Goal: Task Accomplishment & Management: Use online tool/utility

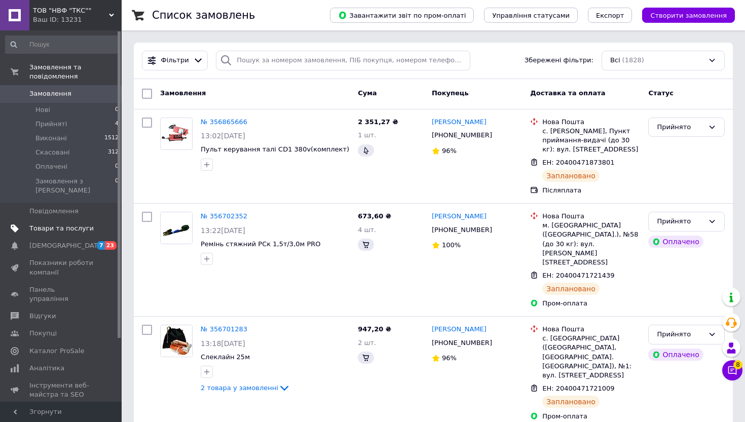
click at [87, 224] on span "Товари та послуги" at bounding box center [61, 228] width 64 height 9
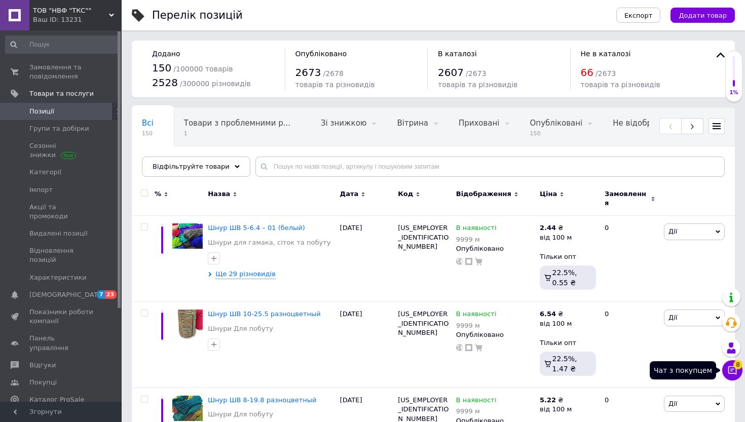
click at [735, 375] on icon at bounding box center [732, 370] width 10 height 10
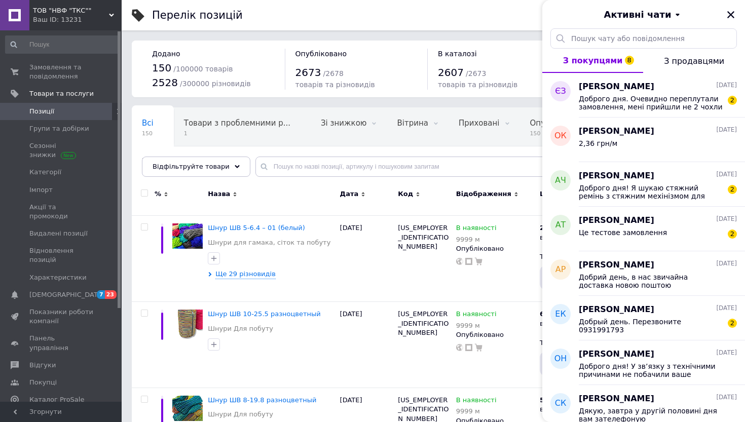
click at [736, 12] on div "Активні чати" at bounding box center [643, 14] width 203 height 28
click at [728, 13] on icon "Закрити" at bounding box center [730, 14] width 7 height 7
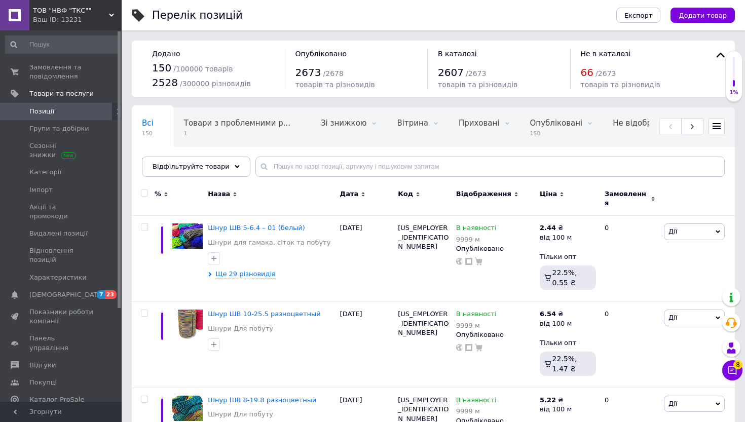
click at [583, 73] on span "66" at bounding box center [586, 72] width 13 height 12
click at [641, 18] on span "Експорт" at bounding box center [638, 16] width 28 height 8
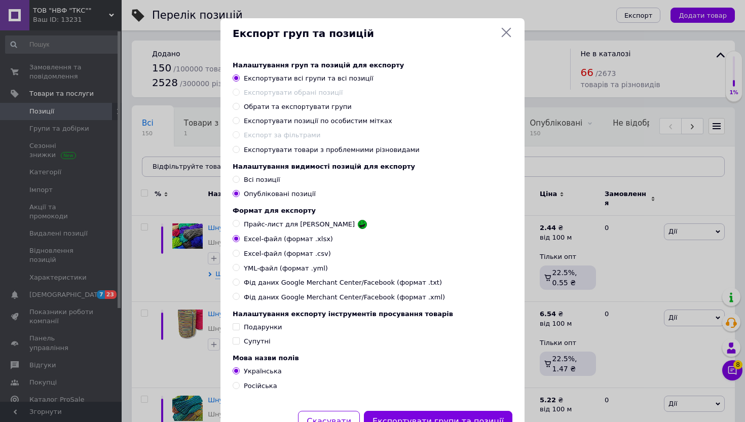
click at [506, 25] on div "Експорт груп та позицій" at bounding box center [372, 33] width 304 height 31
click at [505, 32] on icon at bounding box center [506, 33] width 10 height 10
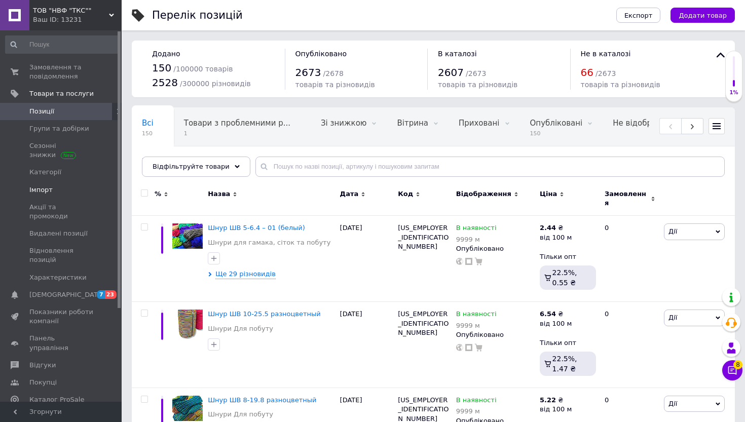
click at [74, 192] on span "Імпорт" at bounding box center [61, 189] width 64 height 9
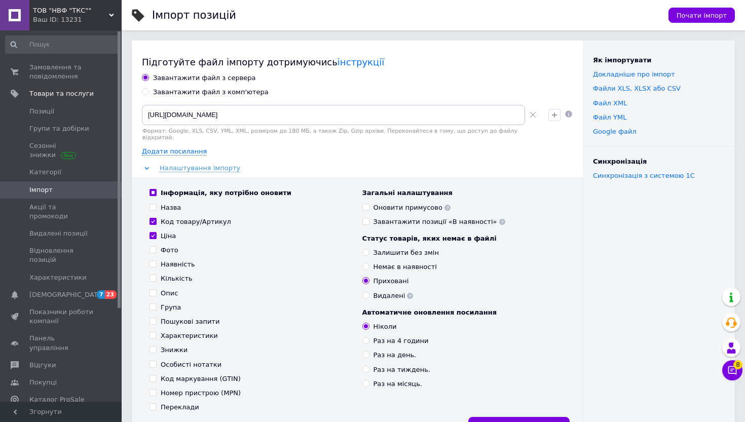
click at [223, 93] on div "Завантажити файл з комп'ютера" at bounding box center [210, 92] width 115 height 9
click at [148, 93] on input "Завантажити файл з комп'ютера" at bounding box center [145, 91] width 7 height 7
radio input "true"
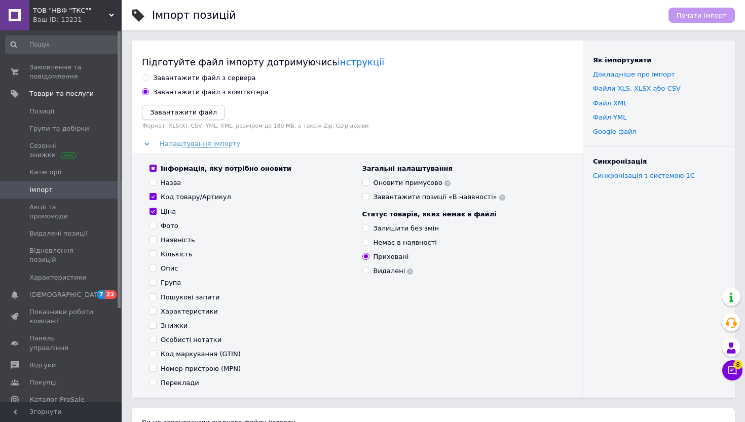
click at [181, 108] on icon "Завантажити файл" at bounding box center [183, 112] width 67 height 8
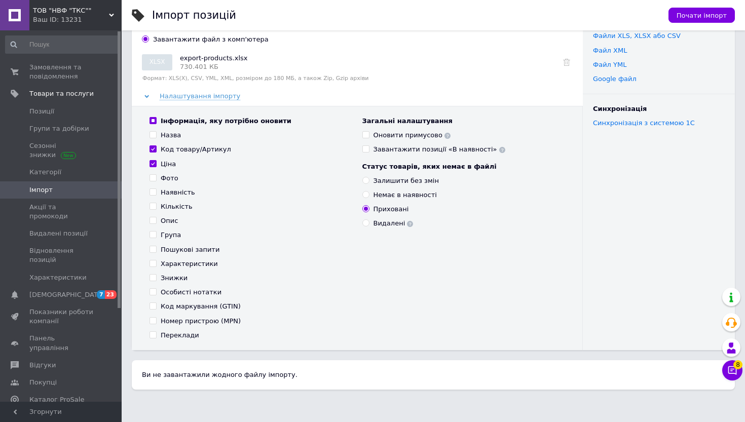
scroll to position [57, 0]
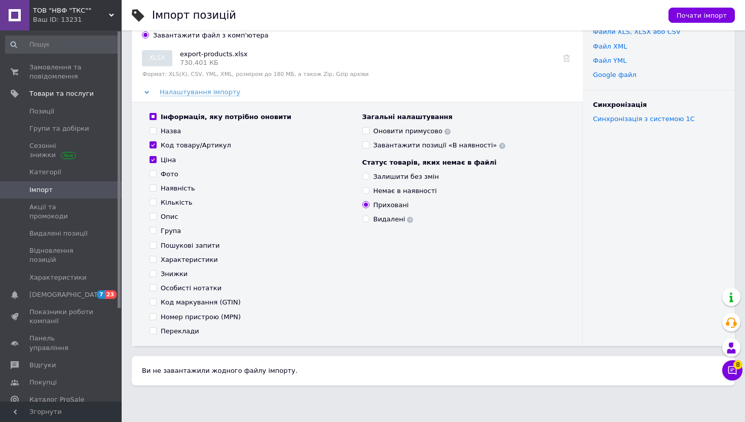
click at [165, 229] on div "Група" at bounding box center [171, 230] width 20 height 9
click at [156, 229] on input "Група" at bounding box center [152, 230] width 7 height 7
checkbox input "true"
click at [166, 145] on div "Код товару/Артикул" at bounding box center [196, 145] width 70 height 9
click at [156, 145] on input "Код товару/Артикул" at bounding box center [152, 144] width 7 height 7
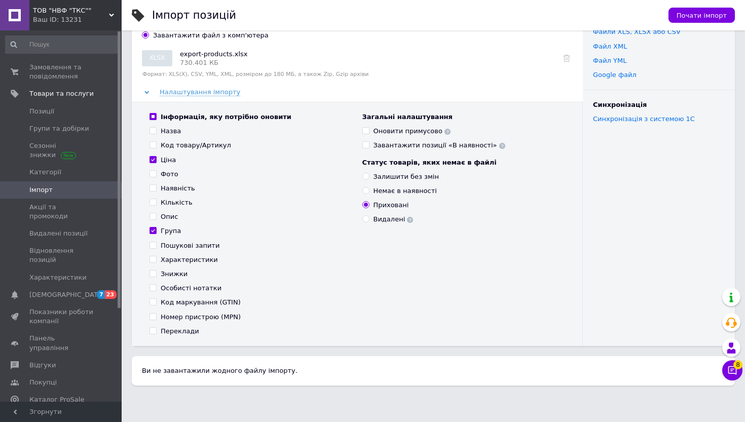
checkbox input "false"
click at [161, 162] on div "Ціна" at bounding box center [168, 159] width 15 height 9
click at [156, 162] on input "Ціна" at bounding box center [152, 159] width 7 height 7
checkbox input "false"
click at [170, 147] on div "Код товару/Артикул" at bounding box center [196, 145] width 70 height 9
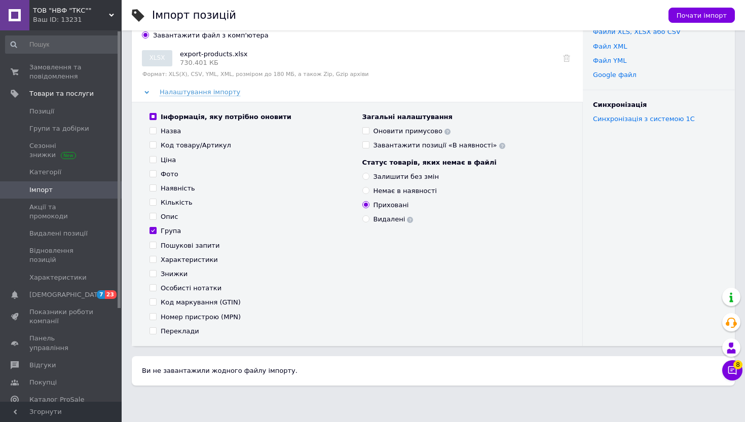
click at [156, 147] on input "Код товару/Артикул" at bounding box center [152, 144] width 7 height 7
checkbox input "true"
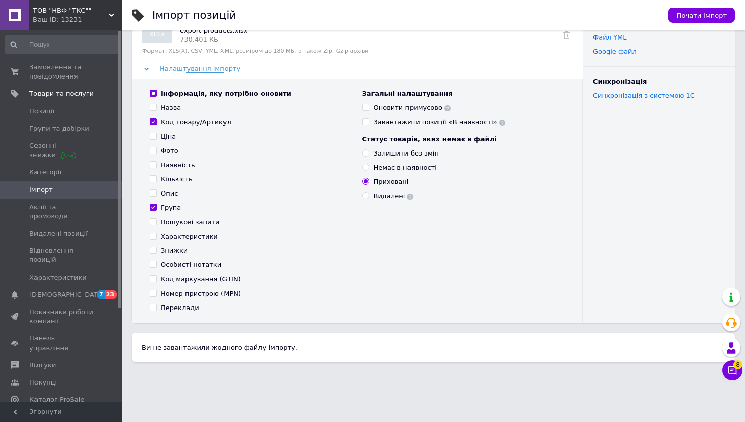
scroll to position [79, 0]
click at [395, 154] on div "Залишити без змін" at bounding box center [405, 154] width 65 height 9
click at [369, 154] on input "Залишити без змін" at bounding box center [365, 153] width 7 height 7
radio input "true"
click at [722, 16] on span "Почати імпорт" at bounding box center [701, 16] width 50 height 8
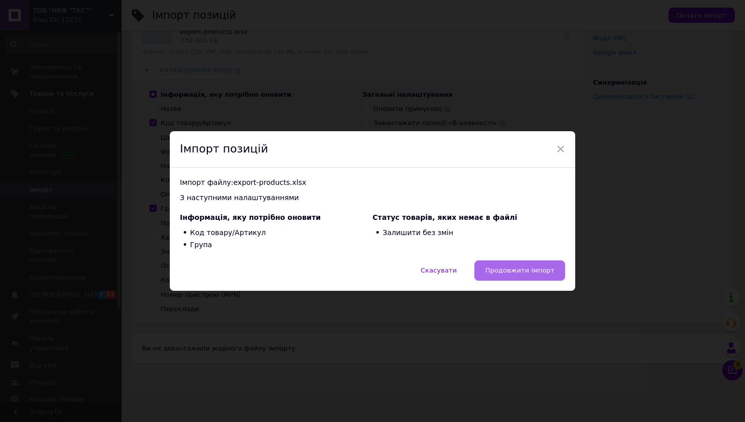
click at [528, 271] on span "Продовжити імпорт" at bounding box center [519, 270] width 69 height 8
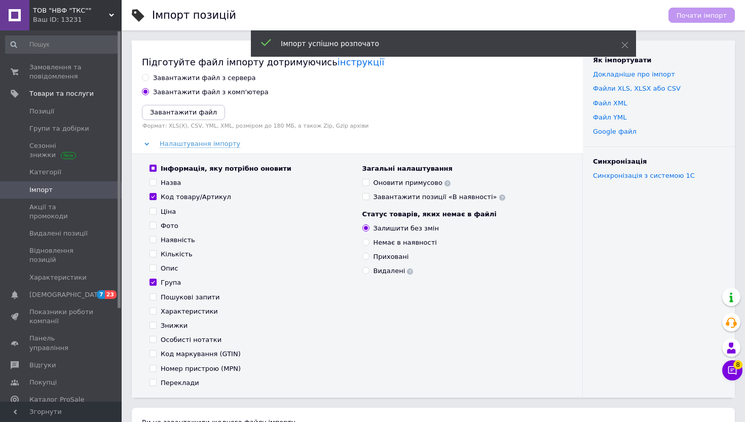
scroll to position [0, 0]
